Goal: Task Accomplishment & Management: Use online tool/utility

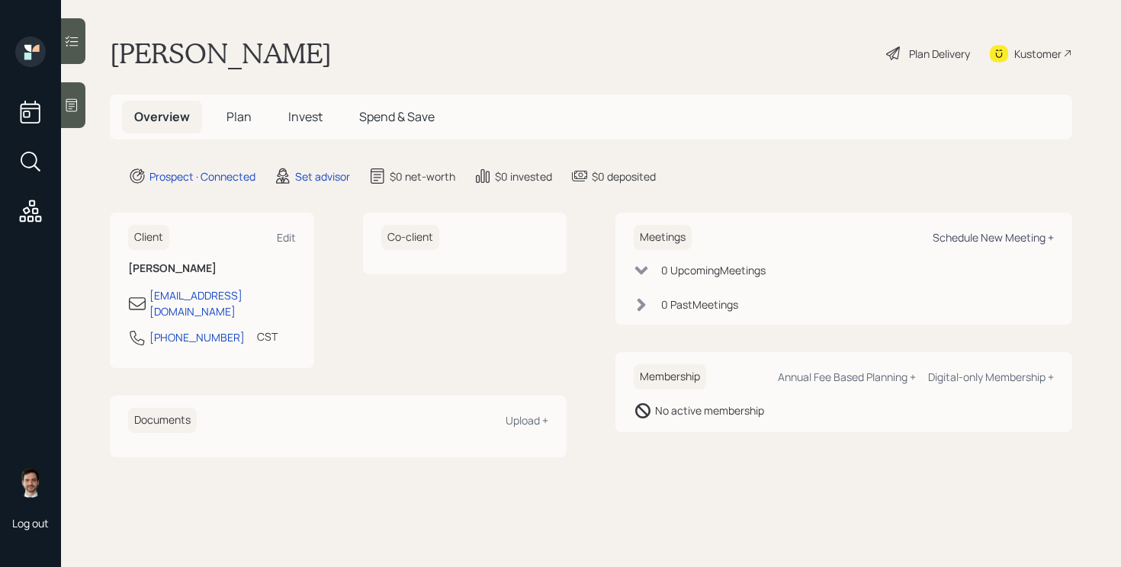
click at [981, 239] on div "Schedule New Meeting +" at bounding box center [993, 237] width 121 height 14
select select "round-[PERSON_NAME]"
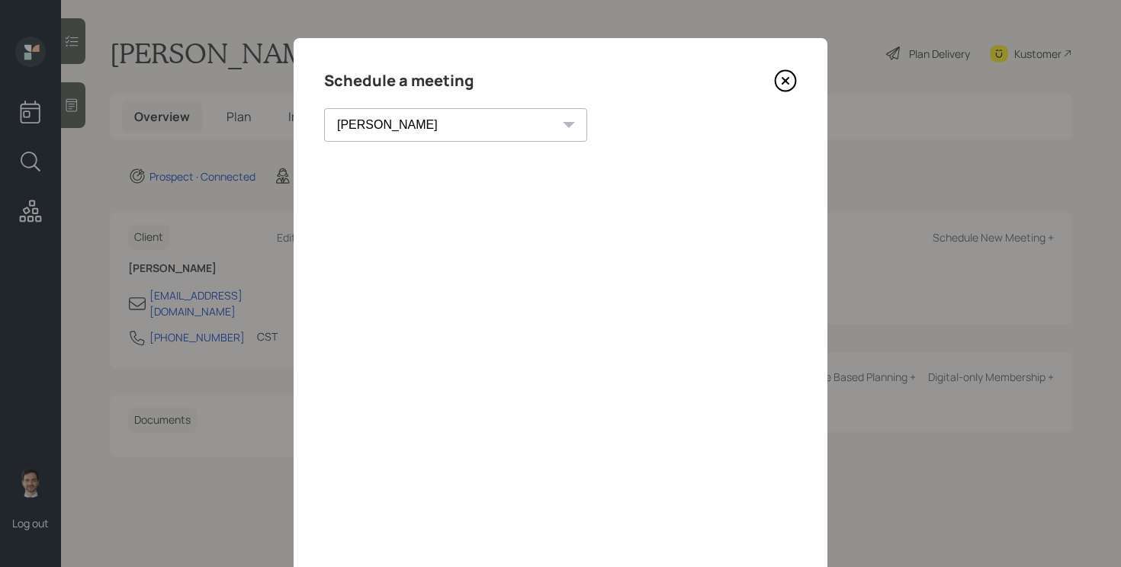
click at [792, 79] on icon at bounding box center [785, 80] width 23 height 23
